Goal: Information Seeking & Learning: Learn about a topic

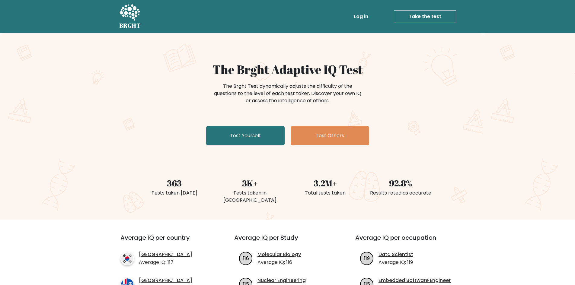
click at [362, 16] on link "Log in" at bounding box center [361, 17] width 19 height 12
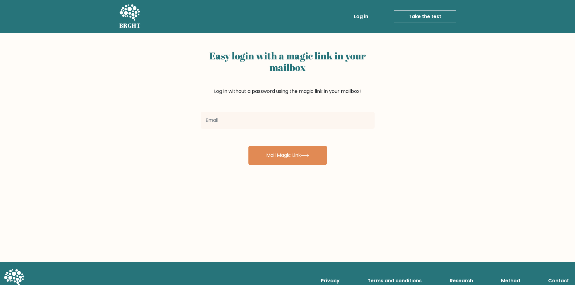
click at [282, 127] on input "email" at bounding box center [288, 120] width 174 height 17
type input "[EMAIL_ADDRESS][DOMAIN_NAME]"
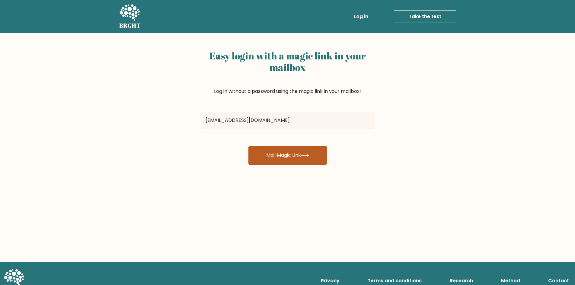
click at [284, 156] on button "Mail Magic Link" at bounding box center [288, 155] width 79 height 19
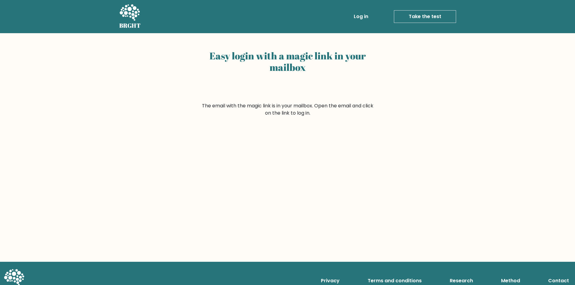
click at [338, 98] on div "Easy login with a magic link in your mailbox" at bounding box center [288, 75] width 174 height 55
click at [359, 21] on link "Log in" at bounding box center [361, 17] width 19 height 12
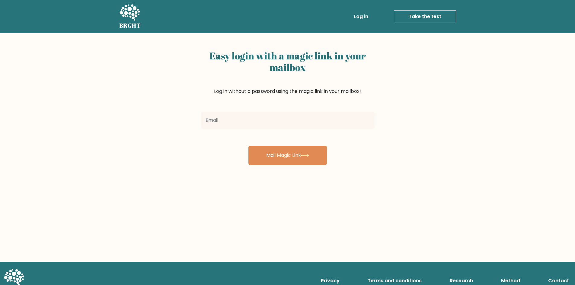
click at [433, 74] on div "Easy login with a magic link in your mailbox Log in without a password using th…" at bounding box center [287, 147] width 575 height 229
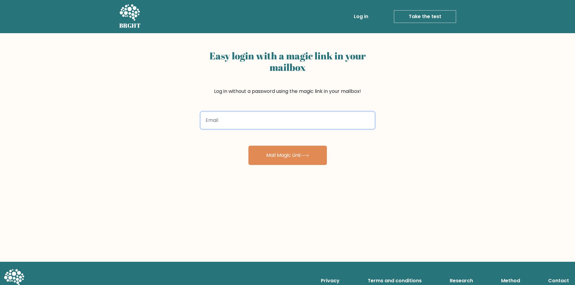
click at [280, 116] on input "email" at bounding box center [288, 120] width 174 height 17
type input "[EMAIL_ADDRESS][DOMAIN_NAME]"
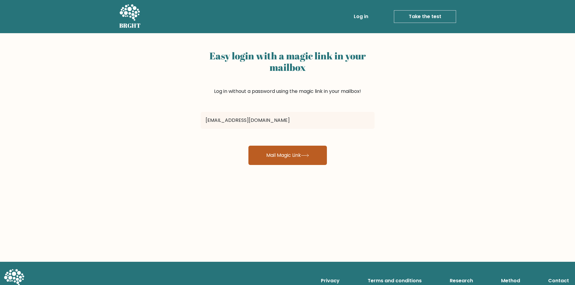
click at [303, 162] on button "Mail Magic Link" at bounding box center [288, 155] width 79 height 19
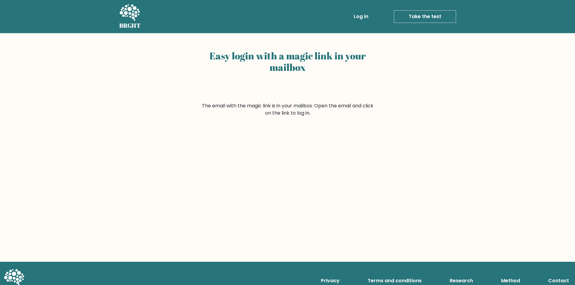
click at [351, 114] on div "Easy login with a magic link in your mailbox The email with the magic link is i…" at bounding box center [287, 147] width 575 height 229
click at [360, 14] on link "Log in" at bounding box center [361, 17] width 19 height 12
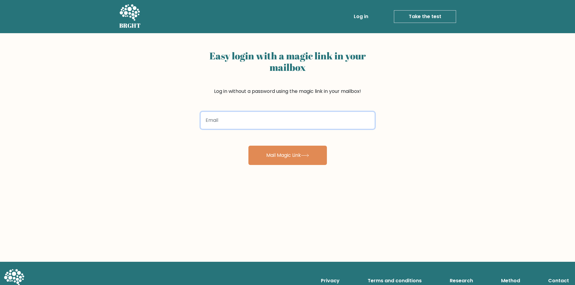
click at [242, 128] on input "email" at bounding box center [288, 120] width 174 height 17
type input "sleepyfemboyx3@gmail.com"
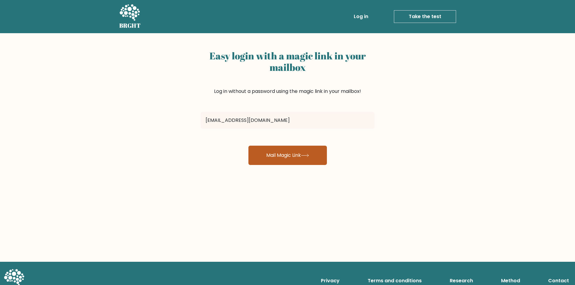
click at [294, 163] on button "Mail Magic Link" at bounding box center [288, 155] width 79 height 19
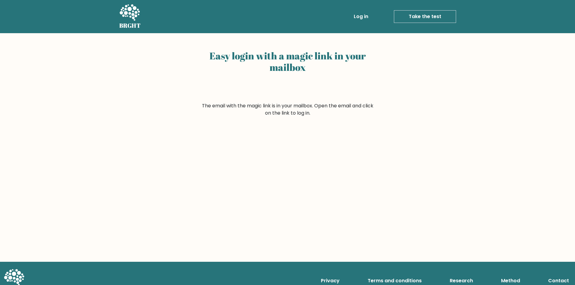
click at [349, 11] on li "Log in" at bounding box center [349, 17] width 43 height 12
click at [357, 15] on link "Log in" at bounding box center [361, 17] width 19 height 12
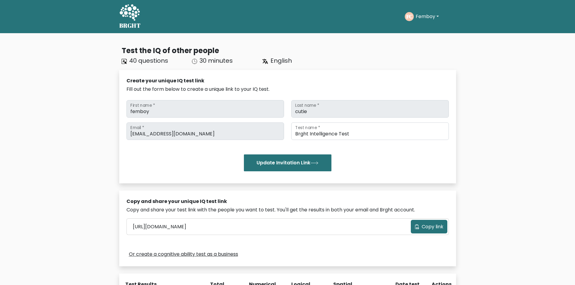
click at [415, 22] on div "FC Femboy Dashboard Profile Settings Logout" at bounding box center [430, 17] width 51 height 14
click at [415, 15] on button "Femboy" at bounding box center [427, 17] width 27 height 8
drag, startPoint x: 415, startPoint y: 36, endPoint x: 400, endPoint y: 29, distance: 16.7
click at [415, 36] on link "Profile" at bounding box center [429, 39] width 48 height 10
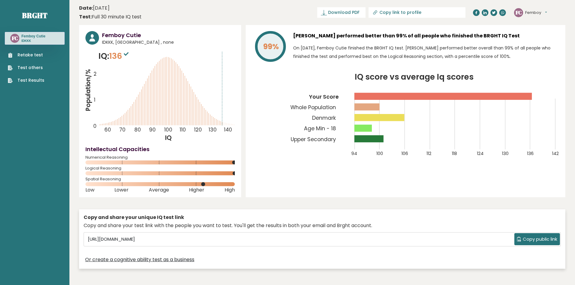
drag, startPoint x: 198, startPoint y: 47, endPoint x: 507, endPoint y: 48, distance: 308.7
click at [536, 13] on button "Femboy" at bounding box center [537, 13] width 22 height 6
click at [538, 46] on link "Logout" at bounding box center [541, 47] width 31 height 8
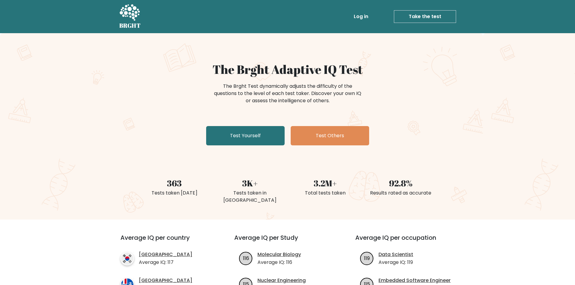
click at [365, 16] on link "Log in" at bounding box center [361, 17] width 19 height 12
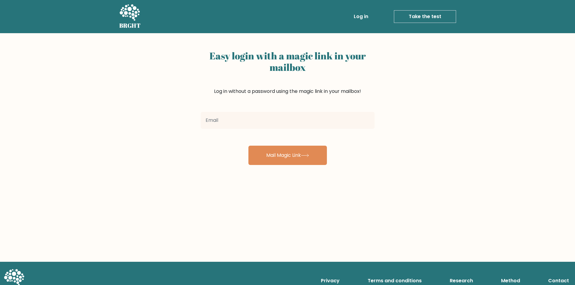
click at [264, 120] on input "email" at bounding box center [288, 120] width 174 height 17
click at [243, 117] on input "simonbrimheim@gmail.com" at bounding box center [288, 120] width 174 height 17
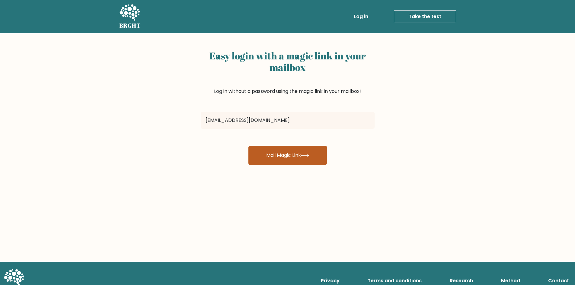
type input "simonbrimheimz@gmail.com"
click at [275, 159] on button "Mail Magic Link" at bounding box center [288, 155] width 79 height 19
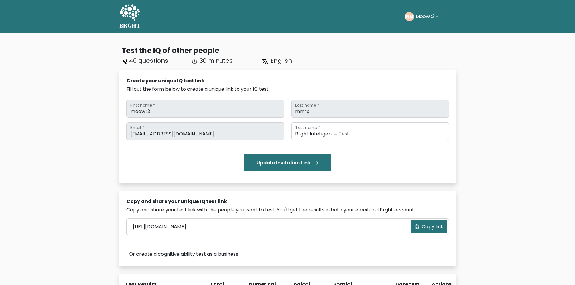
click at [423, 16] on button "Meow :3" at bounding box center [427, 17] width 26 height 8
click at [423, 30] on link "Dashboard" at bounding box center [429, 29] width 48 height 10
click at [423, 15] on button "Meow :3" at bounding box center [427, 17] width 26 height 8
click at [419, 35] on link "Profile" at bounding box center [429, 39] width 48 height 10
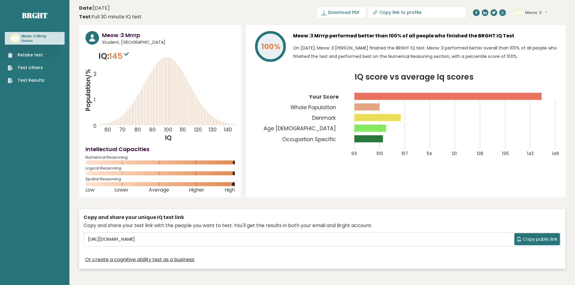
click at [29, 84] on link "Test Results" at bounding box center [26, 80] width 37 height 6
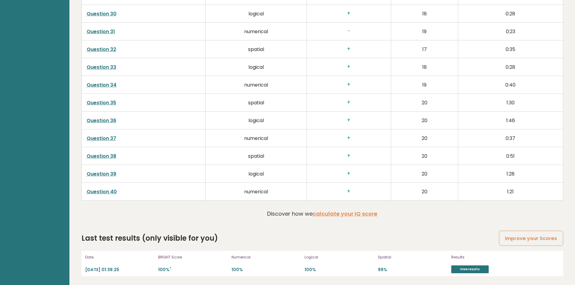
scroll to position [1534, 0]
click at [481, 265] on div "Results View results" at bounding box center [483, 263] width 63 height 19
click at [478, 270] on link "View results" at bounding box center [470, 270] width 37 height 8
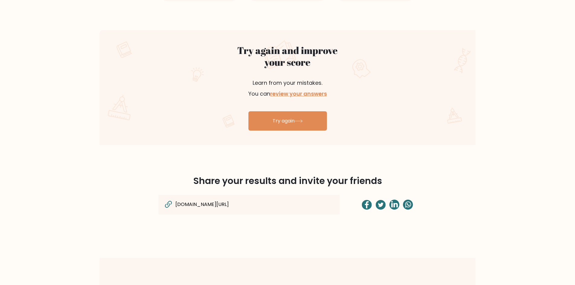
scroll to position [332, 0]
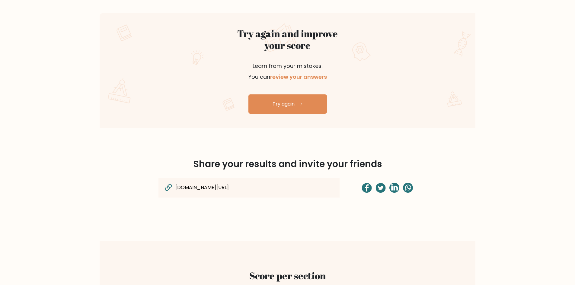
click at [306, 82] on p "Learn from your mistakes. You can review your answers" at bounding box center [288, 71] width 144 height 36
click at [307, 80] on link "review your answers" at bounding box center [298, 77] width 57 height 8
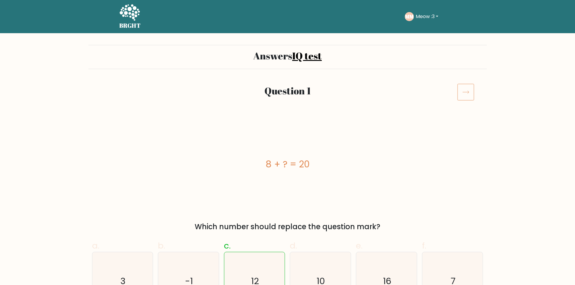
click at [467, 94] on icon at bounding box center [466, 92] width 17 height 17
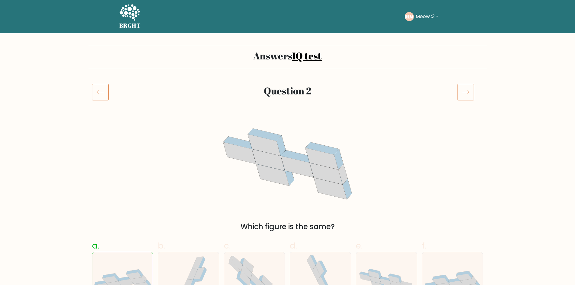
click at [465, 89] on icon at bounding box center [466, 92] width 17 height 17
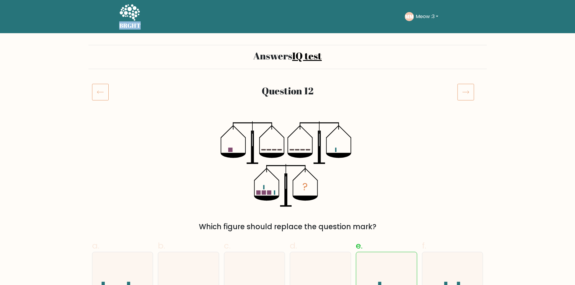
click at [465, 89] on icon at bounding box center [466, 92] width 17 height 17
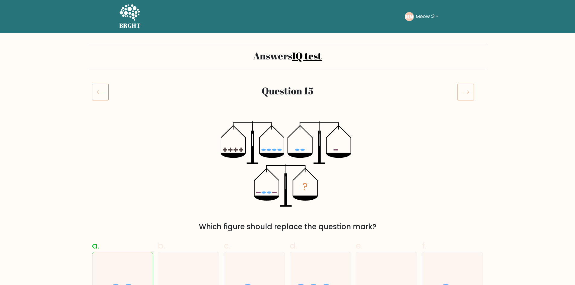
click at [465, 89] on icon at bounding box center [466, 92] width 17 height 17
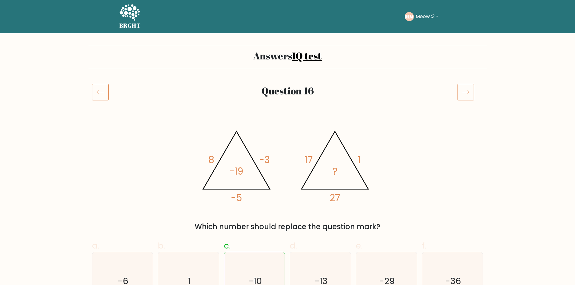
click at [470, 89] on icon at bounding box center [466, 92] width 17 height 17
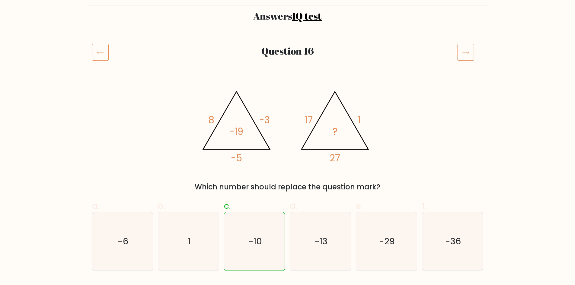
scroll to position [60, 0]
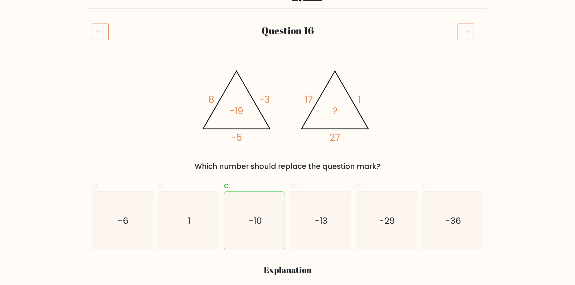
click at [463, 31] on icon at bounding box center [466, 31] width 17 height 17
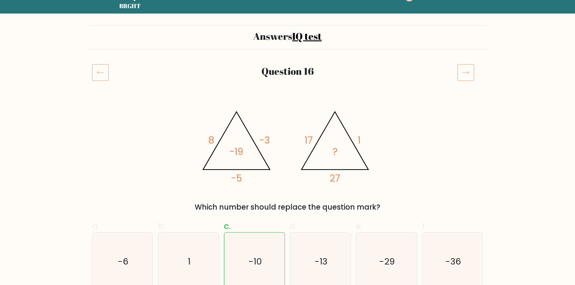
scroll to position [0, 0]
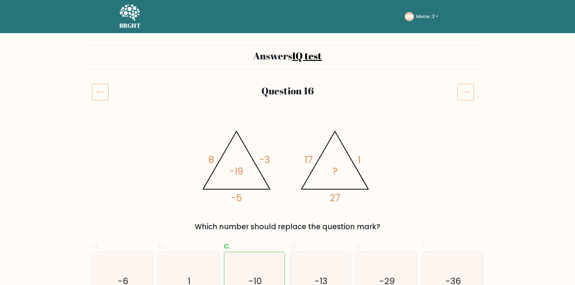
drag, startPoint x: 479, startPoint y: 82, endPoint x: 468, endPoint y: 85, distance: 10.9
click at [468, 85] on icon at bounding box center [466, 92] width 17 height 17
click at [466, 96] on icon at bounding box center [466, 92] width 17 height 17
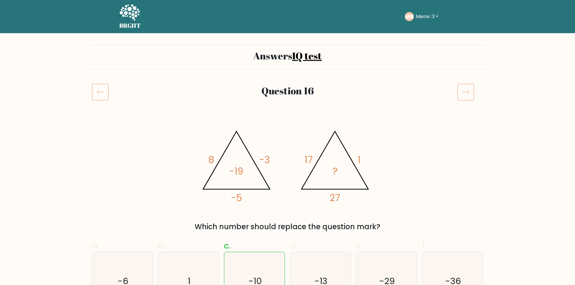
click at [96, 95] on icon at bounding box center [100, 92] width 17 height 17
click at [477, 89] on div at bounding box center [470, 92] width 33 height 17
click at [470, 90] on icon at bounding box center [466, 92] width 17 height 17
